Goal: Find specific page/section: Find specific page/section

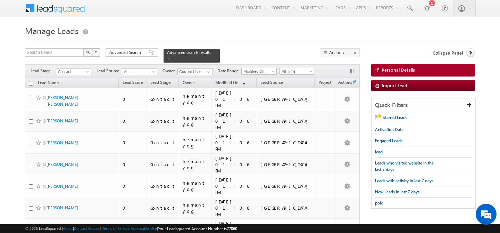
click at [207, 52] on div "Advanced search results" at bounding box center [192, 56] width 56 height 14
click at [171, 57] on span at bounding box center [168, 58] width 3 height 3
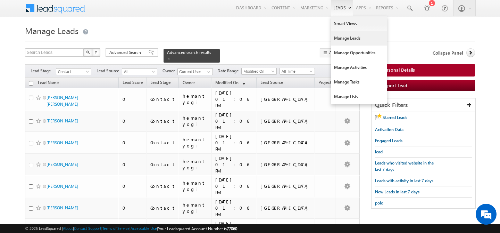
click at [340, 38] on link "Manage Leads" at bounding box center [359, 38] width 56 height 15
